Goal: Transaction & Acquisition: Book appointment/travel/reservation

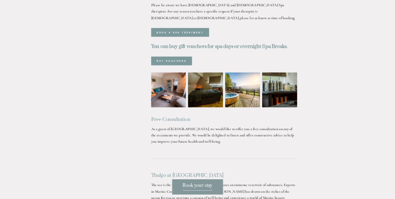
scroll to position [417, 0]
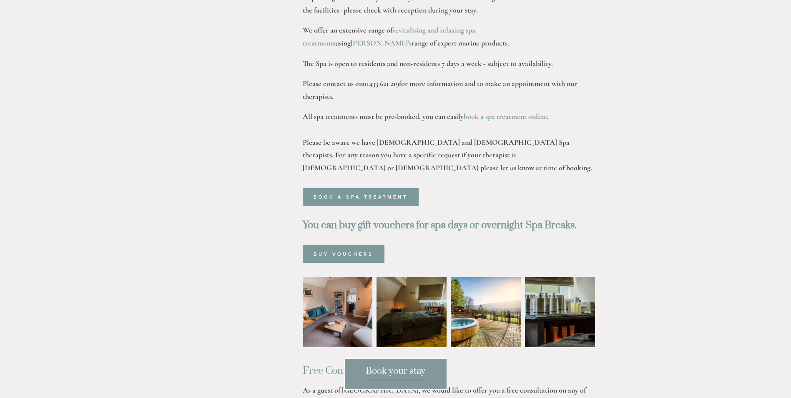
click at [412, 287] on img at bounding box center [411, 312] width 105 height 70
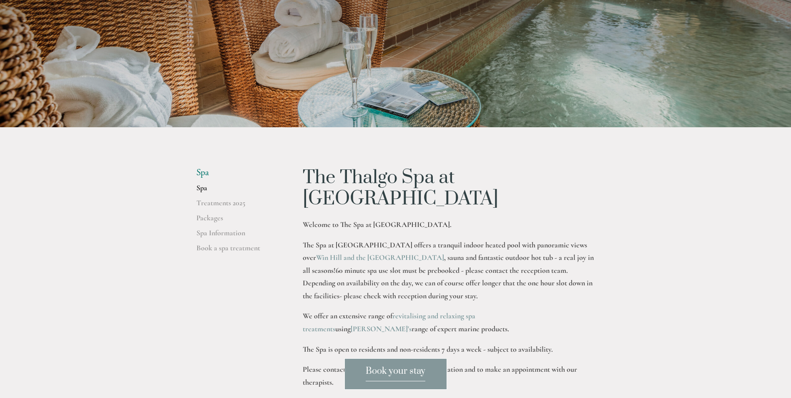
scroll to position [146, 0]
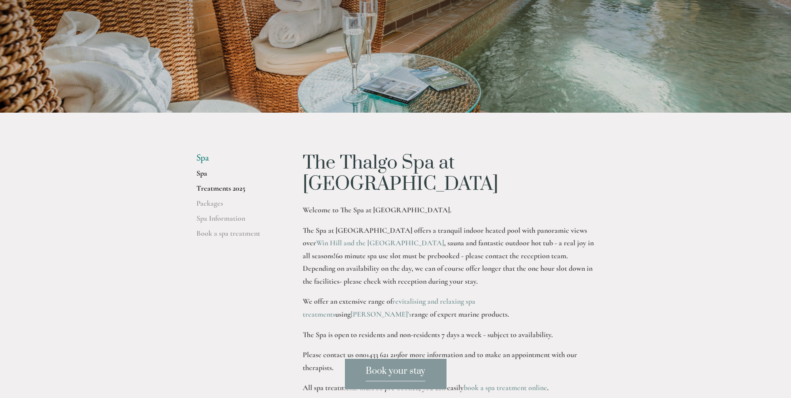
click at [212, 187] on link "Treatments 2025" at bounding box center [236, 191] width 80 height 15
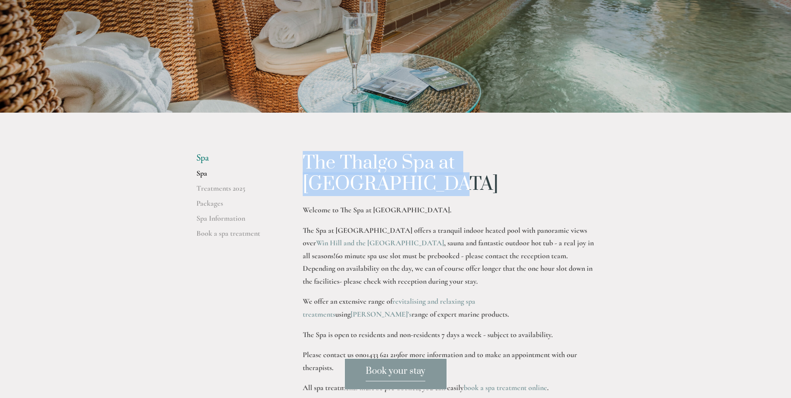
drag, startPoint x: 304, startPoint y: 158, endPoint x: 587, endPoint y: 162, distance: 282.4
click at [587, 162] on h1 "The Thalgo Spa at [GEOGRAPHIC_DATA]" at bounding box center [449, 174] width 292 height 42
drag, startPoint x: 587, startPoint y: 162, endPoint x: 546, endPoint y: 168, distance: 41.6
copy h1 "The Thalgo Spa at [GEOGRAPHIC_DATA]"
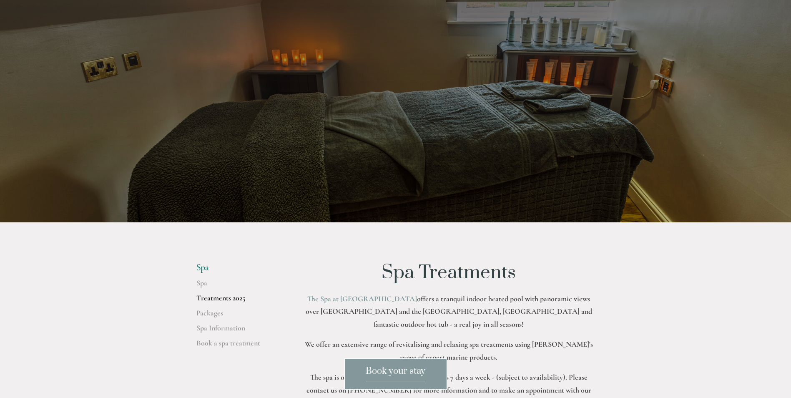
scroll to position [125, 0]
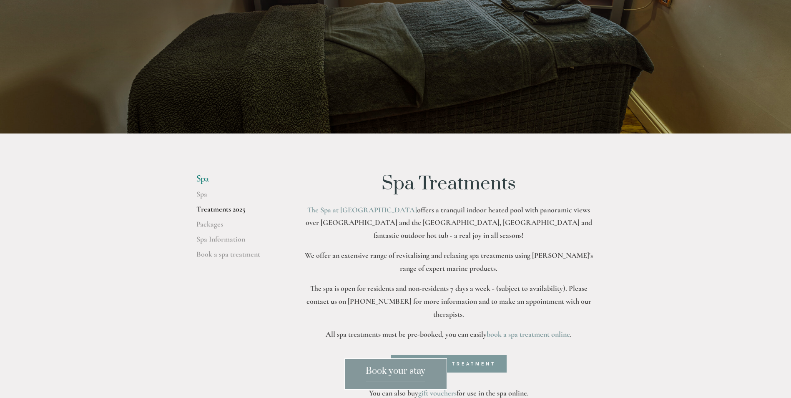
click at [235, 211] on link "Treatments 2025" at bounding box center [236, 211] width 80 height 15
